Goal: Use online tool/utility: Use online tool/utility

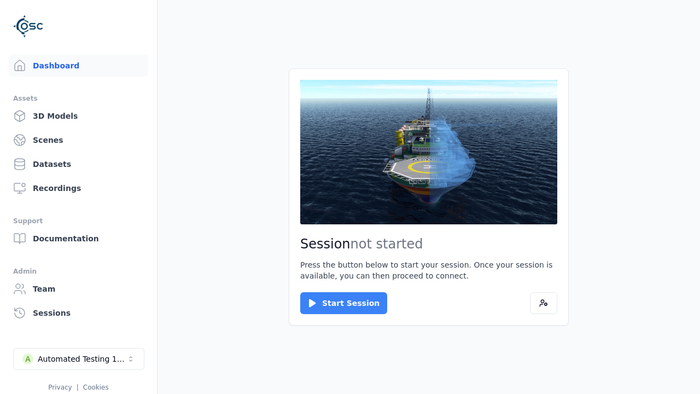
click at [337, 303] on button "Start Session" at bounding box center [343, 303] width 87 height 22
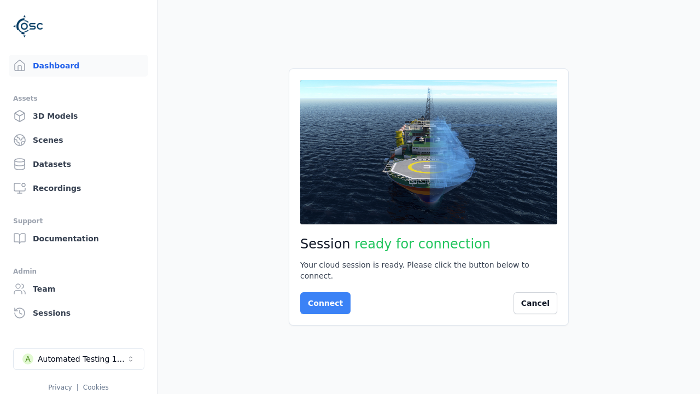
click at [322, 298] on button "Connect" at bounding box center [325, 303] width 50 height 22
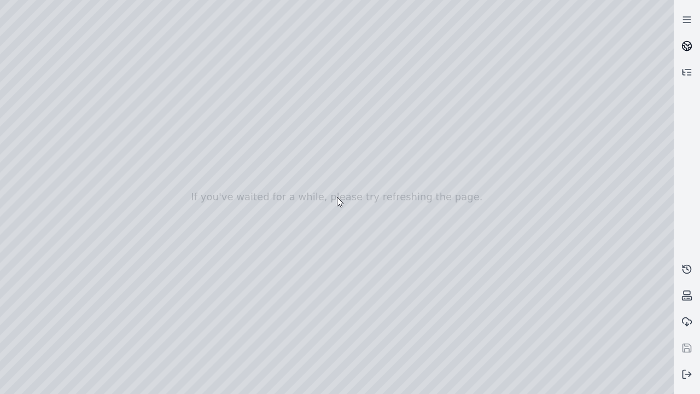
click at [687, 46] on icon at bounding box center [688, 44] width 7 height 4
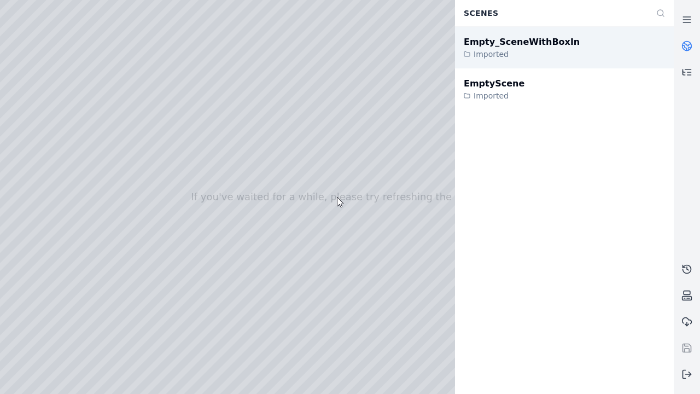
click at [511, 42] on div "Empty_SceneWithBoxIn" at bounding box center [522, 42] width 116 height 13
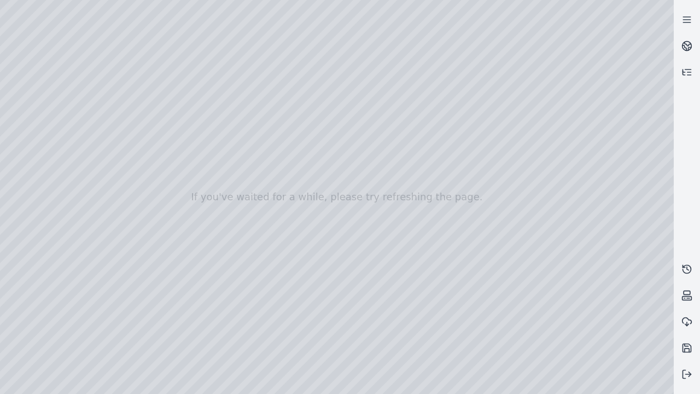
click at [46, 117] on div at bounding box center [337, 197] width 674 height 394
